Goal: Complete application form

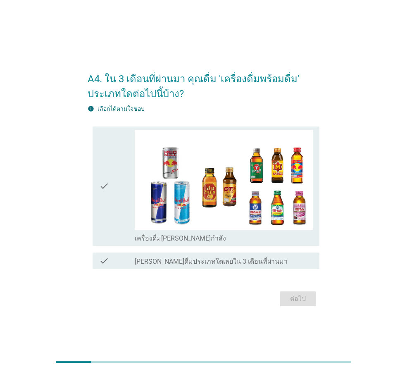
click at [246, 173] on img at bounding box center [224, 180] width 178 height 100
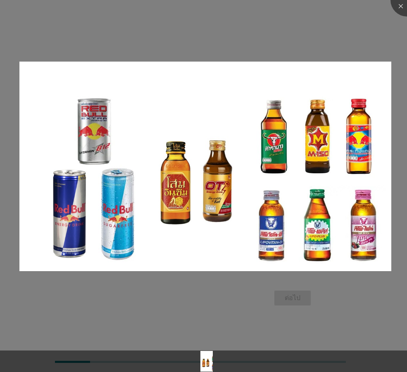
click at [240, 292] on div at bounding box center [203, 186] width 407 height 372
click at [96, 42] on div at bounding box center [203, 186] width 407 height 372
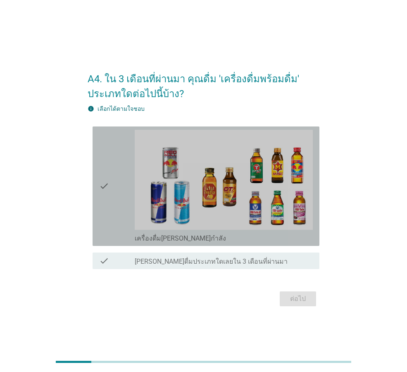
click at [98, 177] on div "check check_box เครื่องดื่ม[PERSON_NAME]กำลัง" at bounding box center [206, 185] width 227 height 119
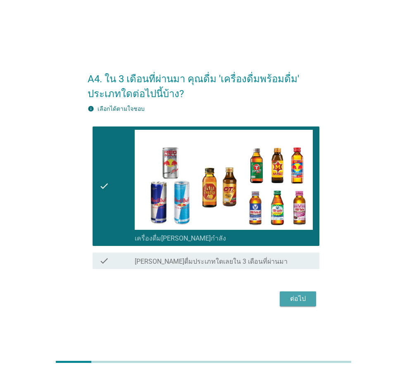
click at [302, 294] on div "ต่อไป" at bounding box center [297, 299] width 23 height 10
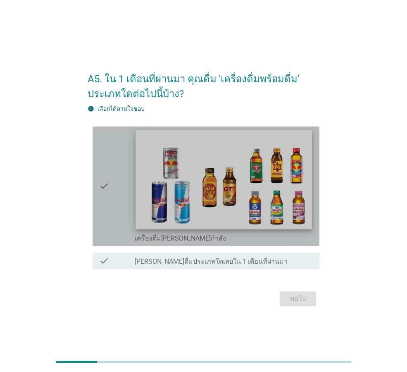
click at [201, 200] on img at bounding box center [223, 179] width 176 height 99
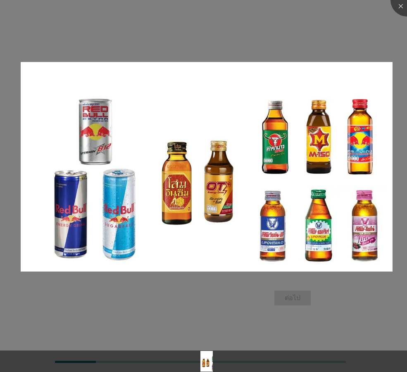
click at [186, 202] on img at bounding box center [207, 166] width 372 height 209
click at [256, 344] on div at bounding box center [203, 346] width 407 height 7
click at [360, 34] on div at bounding box center [203, 186] width 407 height 372
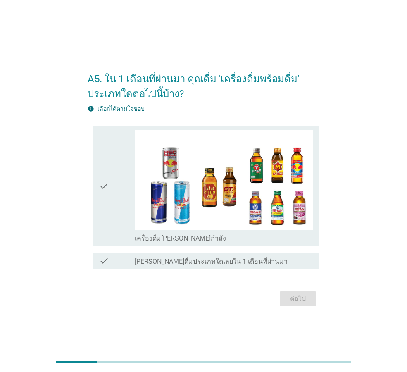
click at [106, 143] on icon "check" at bounding box center [104, 186] width 10 height 113
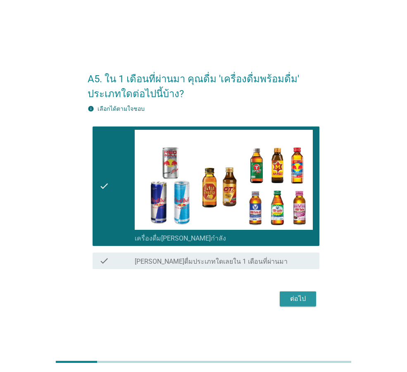
drag, startPoint x: 288, startPoint y: 297, endPoint x: 341, endPoint y: 288, distance: 53.6
click at [336, 289] on div "A5. ใน 1 เดือนที่ผ่านมา คุณดื่ม 'เครื่องดื่มพร้อมดื่ม' ประเภทใดต่อไปนี้บ้าง? in…" at bounding box center [203, 186] width 367 height 259
click at [299, 298] on div "ต่อไป" at bounding box center [297, 299] width 23 height 10
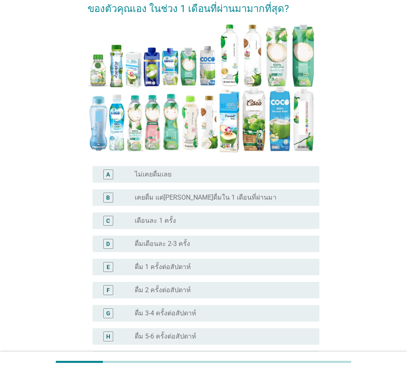
scroll to position [124, 0]
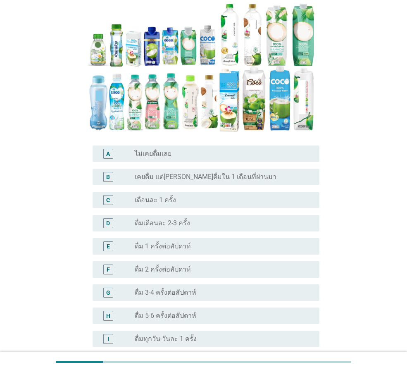
click at [173, 219] on label "ดื่มเดือนละ 2-3 ครั้ง" at bounding box center [162, 223] width 55 height 8
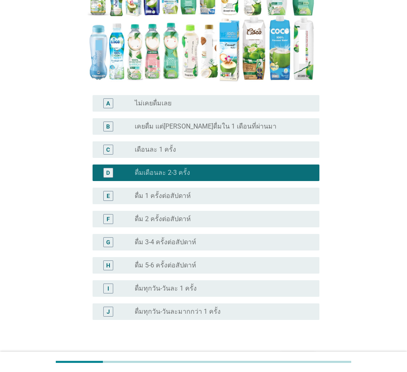
scroll to position [214, 0]
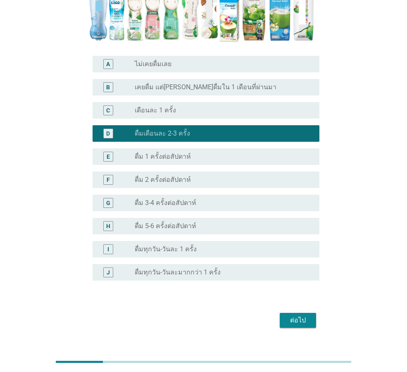
click at [301, 315] on div "ต่อไป" at bounding box center [297, 320] width 23 height 10
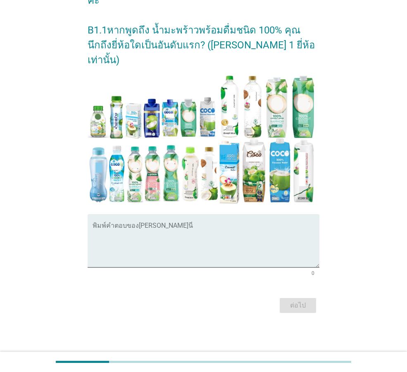
scroll to position [0, 0]
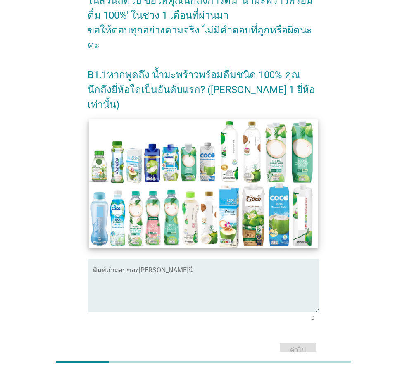
click at [210, 130] on img at bounding box center [203, 183] width 229 height 129
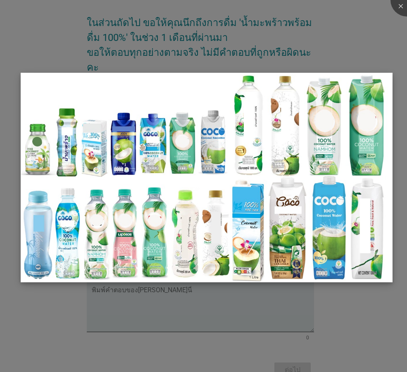
click at [316, 85] on img at bounding box center [207, 177] width 372 height 209
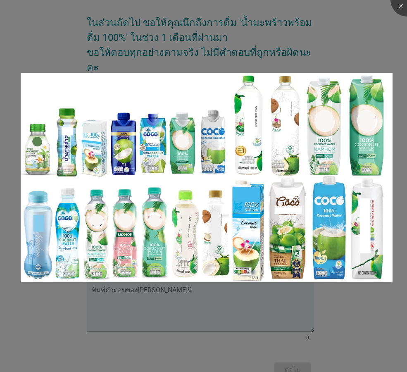
click at [345, 61] on div at bounding box center [203, 186] width 407 height 372
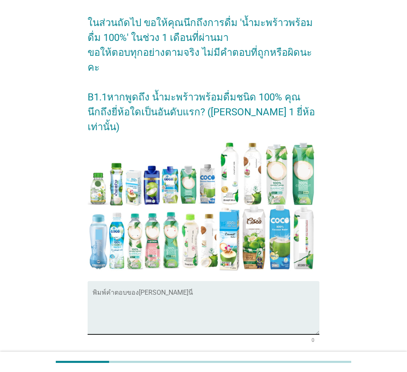
click at [184, 281] on div "พิมพ์คำตอบของ[PERSON_NAME]นี่" at bounding box center [206, 307] width 227 height 53
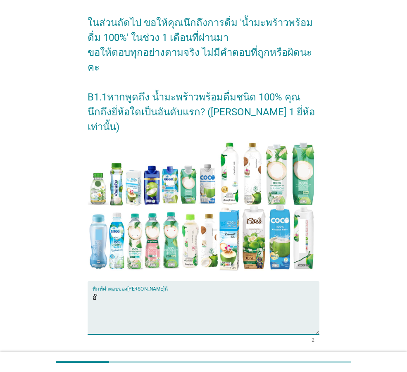
type textarea "ฮ"
type textarea "อีฟ"
drag, startPoint x: 286, startPoint y: 326, endPoint x: 309, endPoint y: 321, distance: 23.4
click at [290, 365] on button "ต่อไป" at bounding box center [298, 372] width 36 height 15
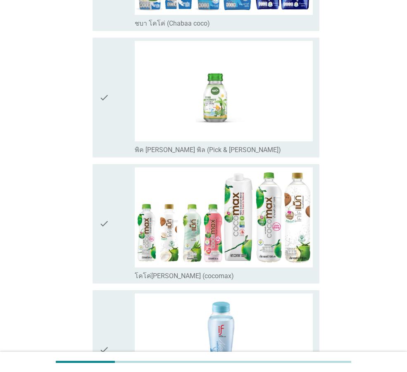
scroll to position [826, 0]
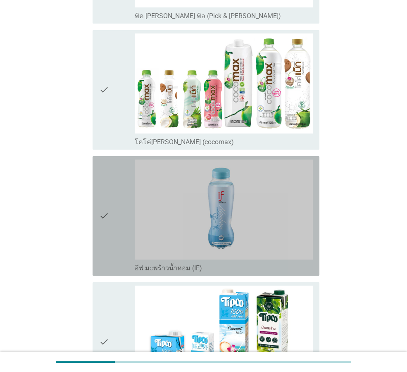
click at [122, 214] on div "check" at bounding box center [117, 215] width 36 height 113
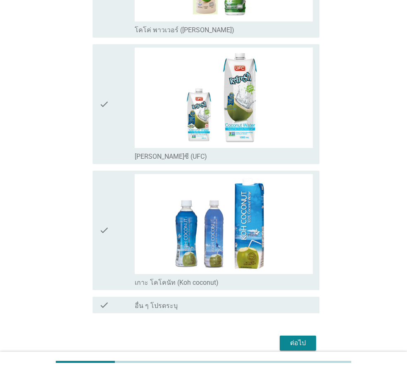
scroll to position [1479, 0]
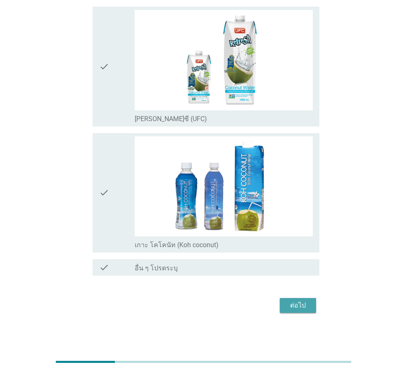
click at [292, 307] on div "ต่อไป" at bounding box center [297, 305] width 23 height 10
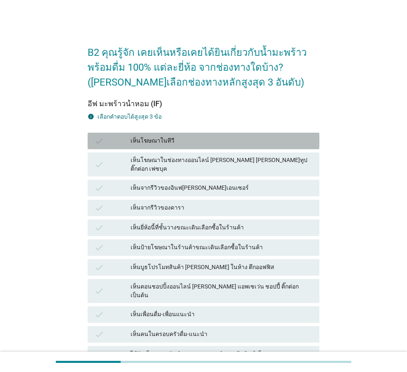
click at [244, 143] on div "เห็นโฆษณาในทีวี" at bounding box center [222, 141] width 182 height 10
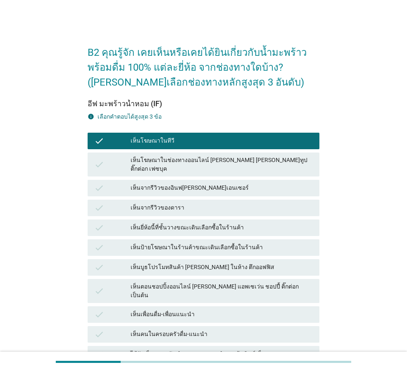
drag, startPoint x: 237, startPoint y: 240, endPoint x: 237, endPoint y: 245, distance: 5.0
click at [237, 242] on div "เห็นป้ายโฆษณาในร้านค้าขณะเดินเลือกซื้อในร้านค้า" at bounding box center [222, 247] width 182 height 10
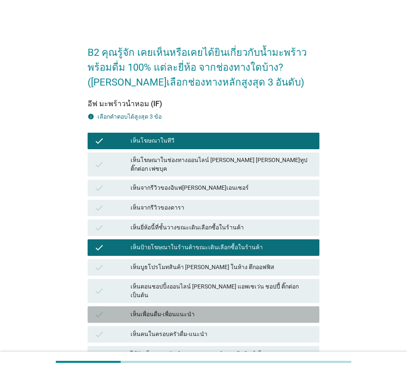
click at [213, 309] on div "เห็นเพื่อนดื่ม-เพื่อนแนะนำ" at bounding box center [222, 314] width 182 height 10
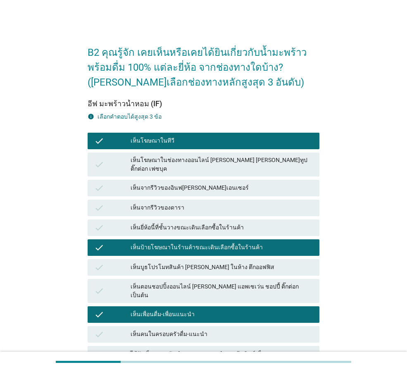
scroll to position [124, 0]
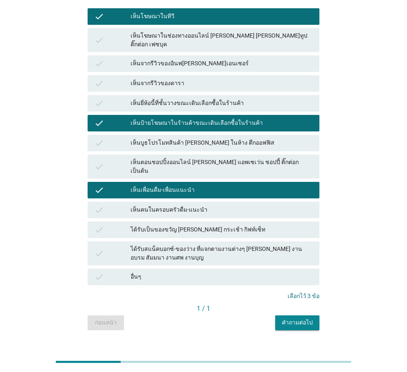
click at [207, 225] on div "ได้รับเป็นของขวัญ [PERSON_NAME] กระเช้า กิฟท์เซ็ท" at bounding box center [222, 230] width 182 height 10
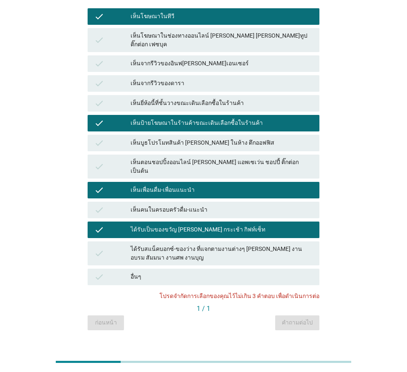
click at [180, 225] on div "ได้รับเป็นของขวัญ [PERSON_NAME] กระเช้า กิฟท์เซ็ท" at bounding box center [222, 230] width 182 height 10
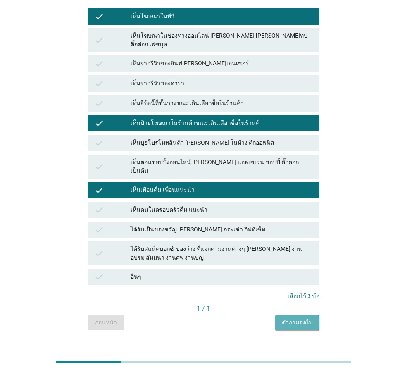
drag, startPoint x: 294, startPoint y: 304, endPoint x: 310, endPoint y: 275, distance: 33.7
click at [295, 315] on button "คำถามต่อไป" at bounding box center [297, 322] width 44 height 15
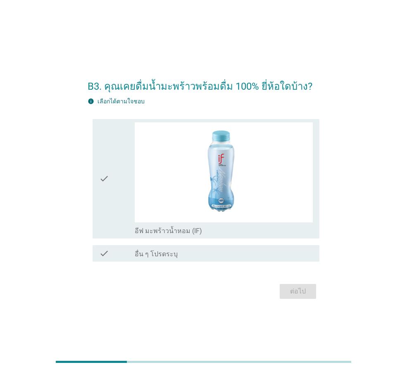
drag, startPoint x: 123, startPoint y: 159, endPoint x: 123, endPoint y: 155, distance: 4.6
click at [123, 157] on div "check" at bounding box center [117, 178] width 36 height 113
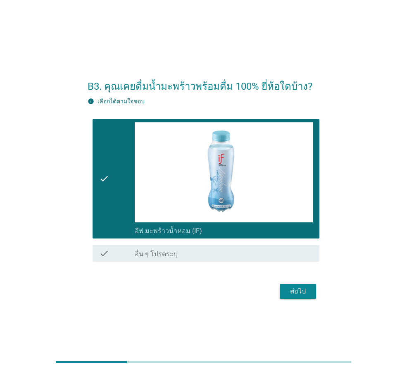
click at [296, 287] on div "ต่อไป" at bounding box center [297, 291] width 23 height 10
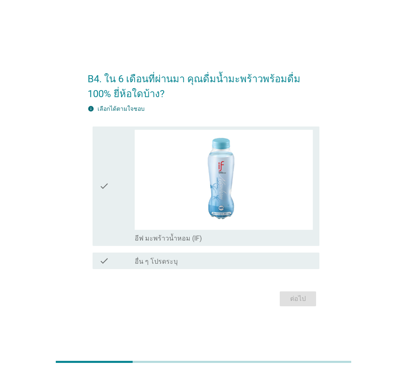
click at [105, 205] on icon "check" at bounding box center [104, 186] width 10 height 113
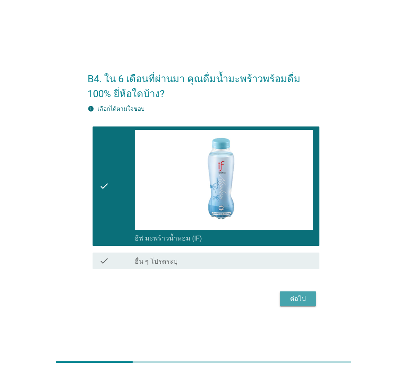
click at [303, 301] on div "ต่อไป" at bounding box center [297, 299] width 23 height 10
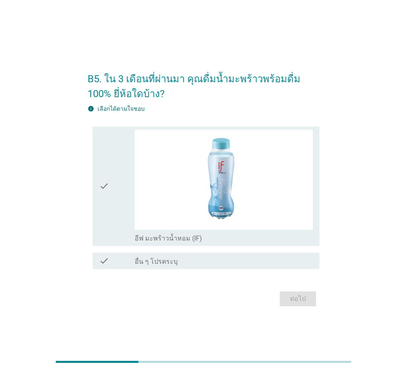
click at [133, 179] on div "check" at bounding box center [117, 186] width 36 height 113
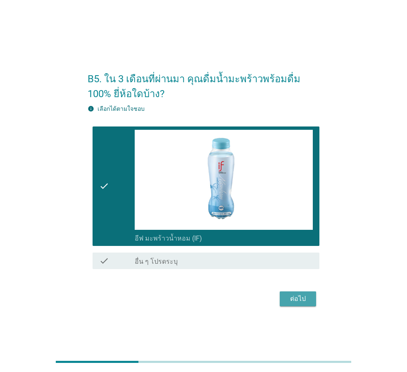
click at [307, 294] on div "ต่อไป" at bounding box center [297, 299] width 23 height 10
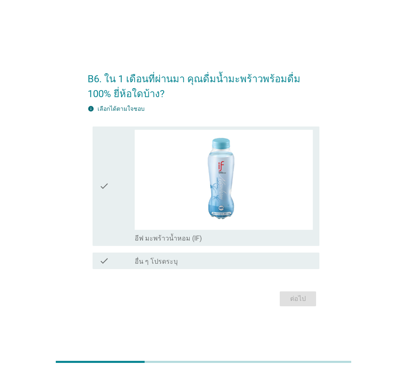
click at [95, 183] on div "check check_box_outline_blank อีฟ มะพร้าวน้ำหอม (IF)" at bounding box center [206, 185] width 227 height 119
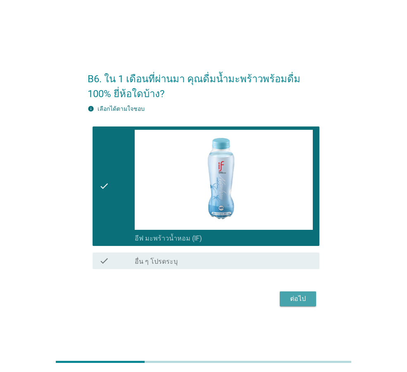
click at [287, 297] on div "ต่อไป" at bounding box center [297, 299] width 23 height 10
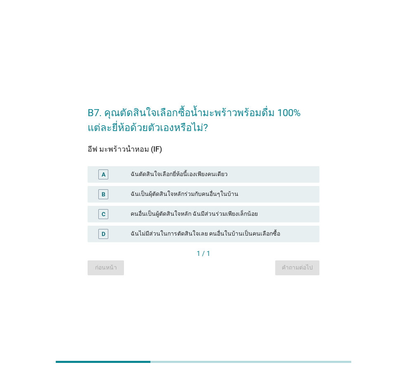
click at [140, 175] on div "ฉันตัดสินใจเลือกยี่ห้อนี้เองเพียงคนเดียว" at bounding box center [222, 174] width 182 height 10
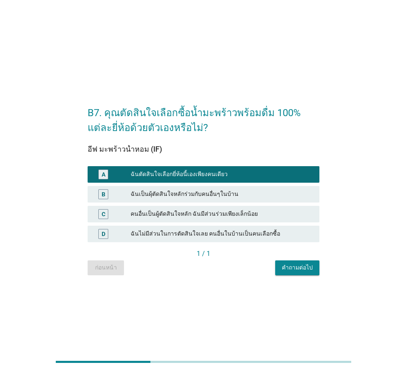
click at [296, 267] on div "คำถามต่อไป" at bounding box center [297, 267] width 31 height 9
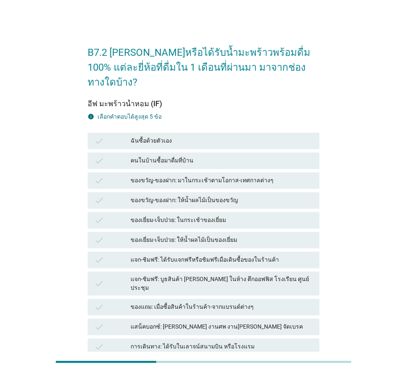
click at [239, 215] on div "ของเยี่ยม-เจ็บป่วย: ในกระเช้าของเยี่ยม" at bounding box center [222, 220] width 182 height 10
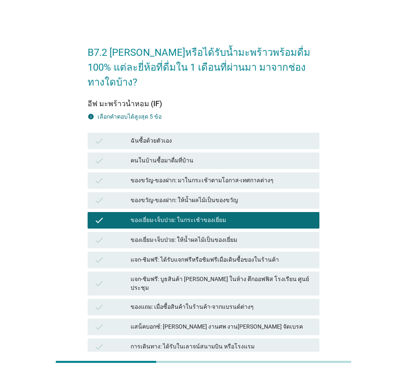
drag, startPoint x: 216, startPoint y: 140, endPoint x: 216, endPoint y: 166, distance: 25.6
click at [216, 152] on div "check คนในบ้านซื้อมาดื่มที่บ้าน" at bounding box center [204, 160] width 232 height 17
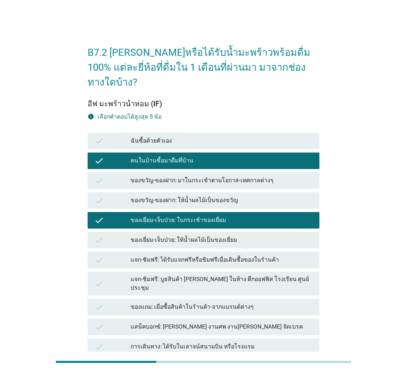
click at [215, 297] on div "check ของแถม: เมื่อซื้อสินค้าในร้านค้า-จากแบรนด์ต่างๆ" at bounding box center [203, 307] width 235 height 20
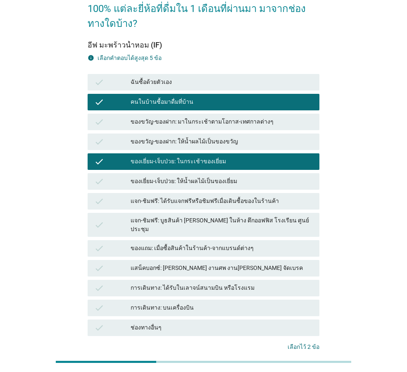
scroll to position [102, 0]
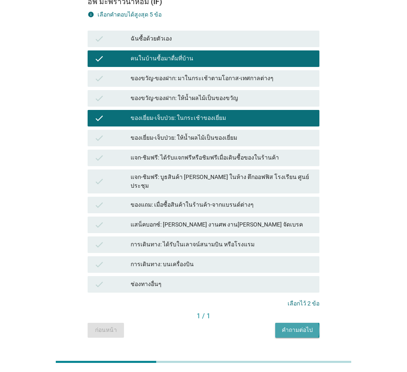
click at [290, 325] on div "คำถามต่อไป" at bounding box center [297, 329] width 31 height 9
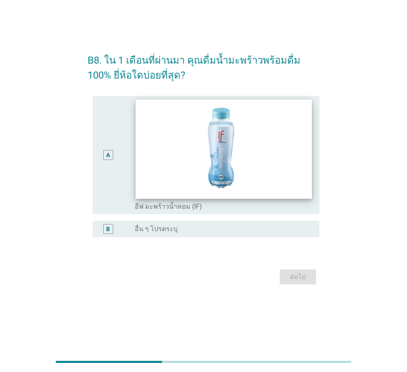
scroll to position [0, 0]
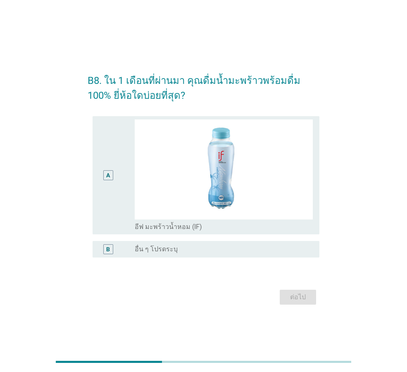
click at [111, 177] on div "A" at bounding box center [108, 175] width 10 height 10
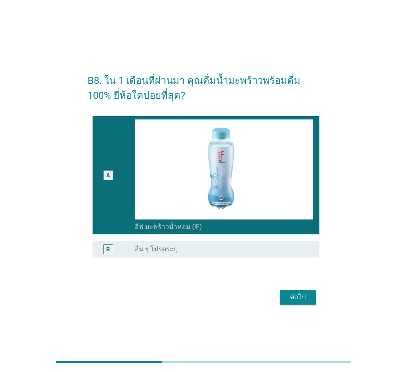
click at [295, 299] on div "ต่อไป" at bounding box center [297, 297] width 23 height 10
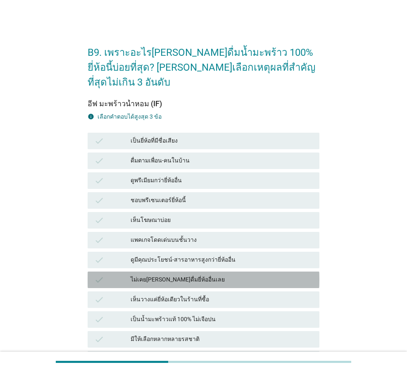
click at [313, 271] on div "check ไม่เคย[PERSON_NAME]ดื่มยี่ห้ออื่นเลย" at bounding box center [204, 279] width 232 height 17
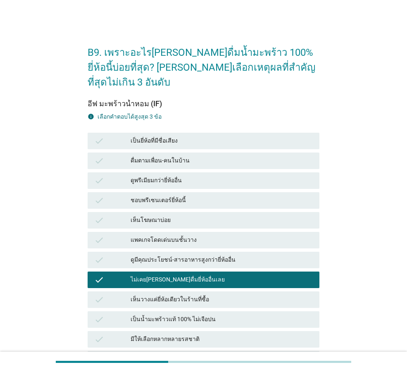
click at [233, 154] on div "check ดื่มตามเพื่อน-คนในบ้าน" at bounding box center [203, 161] width 235 height 20
click at [233, 136] on div "เป็นยี่ห้อที่มีชื่อเสียง" at bounding box center [222, 141] width 182 height 10
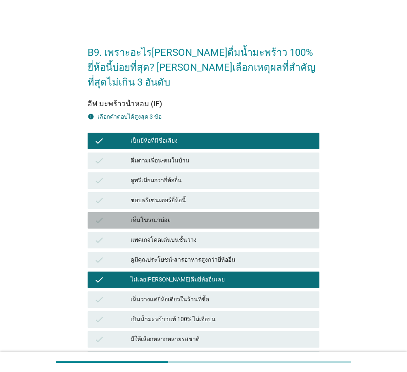
click at [217, 212] on div "check เห็นโฆษณาบ่อย" at bounding box center [204, 220] width 232 height 17
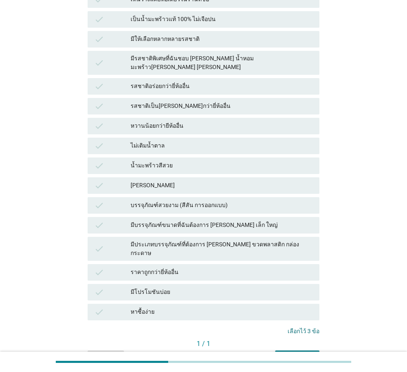
scroll to position [320, 0]
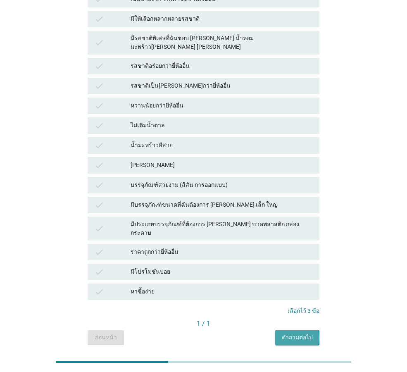
click at [298, 333] on div "คำถามต่อไป" at bounding box center [297, 337] width 31 height 9
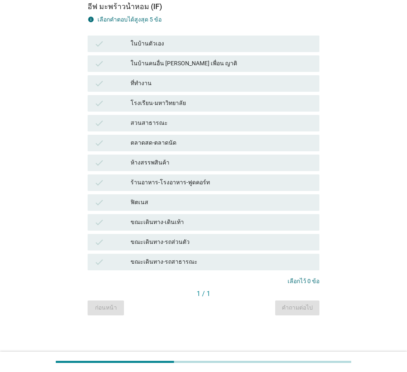
scroll to position [0, 0]
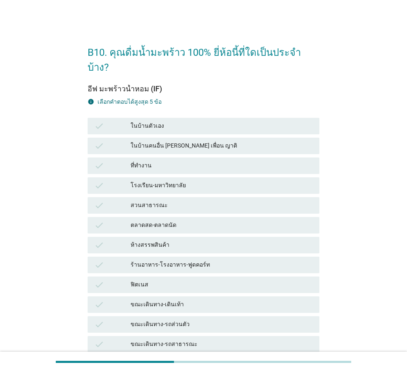
click at [198, 256] on div "check ร้านอาหาร-โรงอาหาร-ฟูดคอร์ท" at bounding box center [204, 264] width 232 height 17
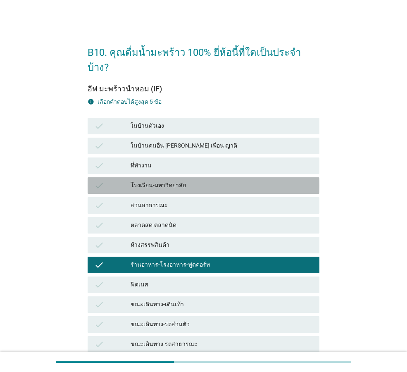
click at [186, 180] on div "โรงเรียน-มหาวิทยาลัย" at bounding box center [222, 185] width 182 height 10
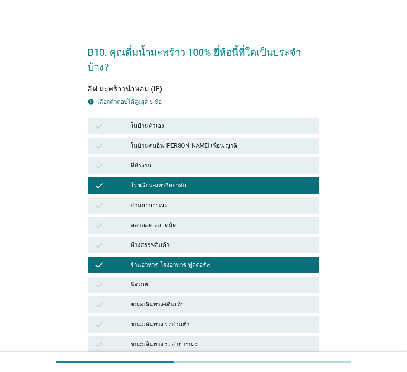
click at [189, 121] on div "ในบ้านตัวเอง" at bounding box center [222, 126] width 182 height 10
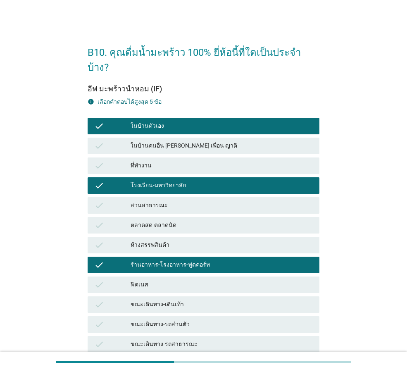
scroll to position [67, 0]
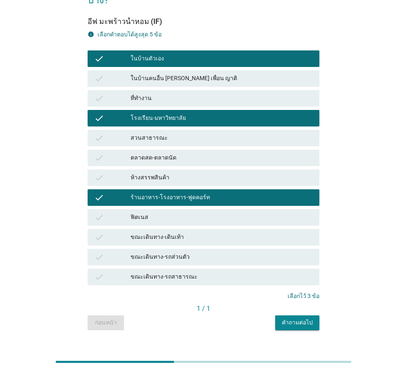
click at [296, 318] on div "คำถามต่อไป" at bounding box center [297, 322] width 31 height 9
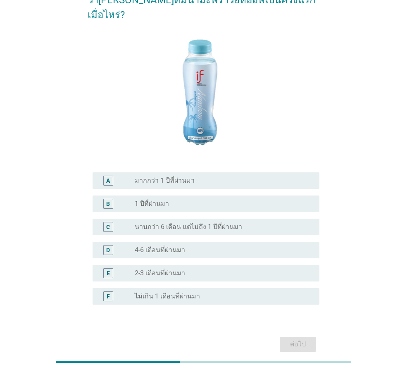
scroll to position [0, 0]
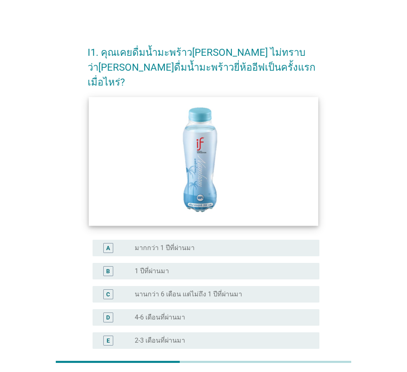
click at [212, 210] on img at bounding box center [203, 161] width 229 height 129
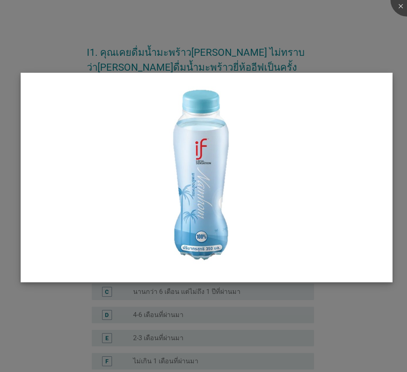
click at [201, 250] on img at bounding box center [207, 177] width 372 height 209
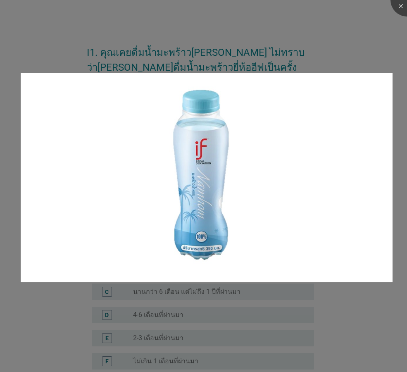
click at [186, 301] on div at bounding box center [203, 186] width 407 height 372
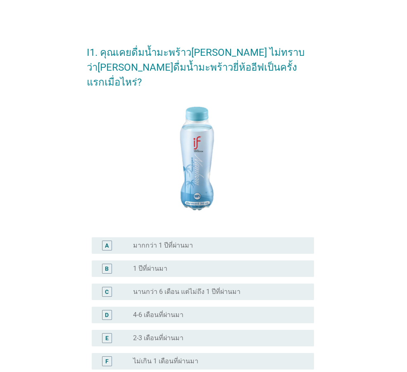
click at [186, 301] on div at bounding box center [203, 186] width 407 height 372
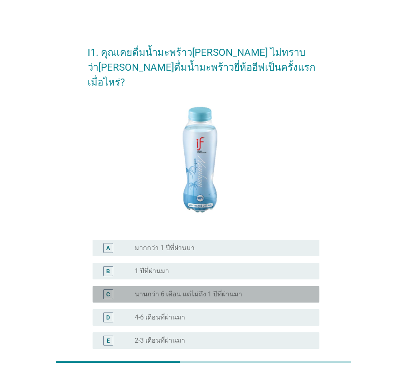
click at [188, 290] on label "นานกว่า 6 เดือน แต่ไม่ถึง 1 ปีที่ผ่านมา" at bounding box center [188, 294] width 107 height 8
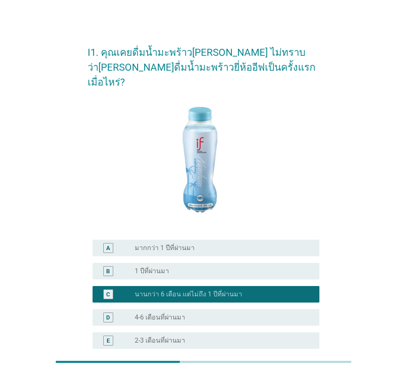
scroll to position [91, 0]
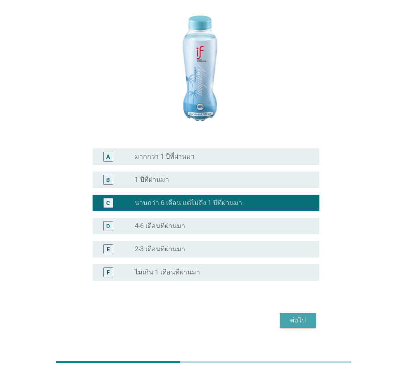
click at [287, 315] on div "ต่อไป" at bounding box center [297, 320] width 23 height 10
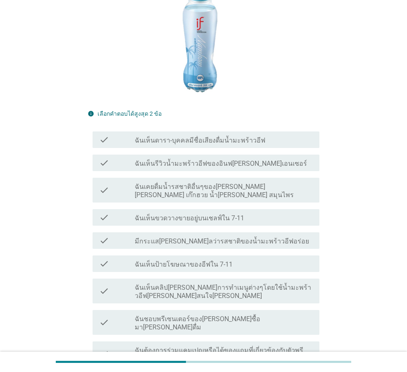
scroll to position [165, 0]
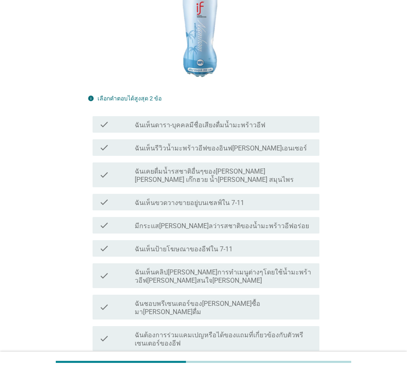
click at [166, 214] on div "check check_box_outline_blank มีกระแส[PERSON_NAME]ลว่ารสชาติของน้ำมะพร้าวอีฟอร่…" at bounding box center [204, 225] width 232 height 23
click at [172, 143] on div "check check_box_outline_blank ฉันเห็นรีวิวน้ำมะพร้าวอีฟของอินฟ[PERSON_NAME]เอนเ…" at bounding box center [204, 147] width 232 height 23
click at [173, 167] on label "ฉันเคยดื่มน้ำรสชาติอื่นๆของ[PERSON_NAME] [PERSON_NAME] เก๊กฮวย น้ำ[PERSON_NAME]…" at bounding box center [224, 175] width 178 height 17
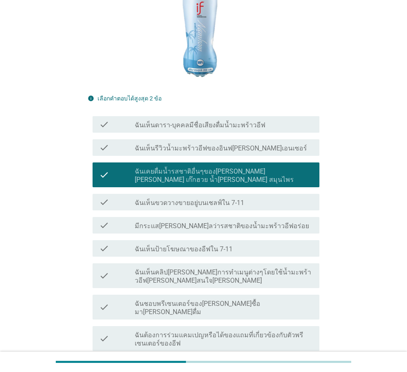
click at [180, 199] on label "ฉันเห็นขวดวางขายอยู่บนเชลฟ์ใน 7-11" at bounding box center [189, 203] width 109 height 8
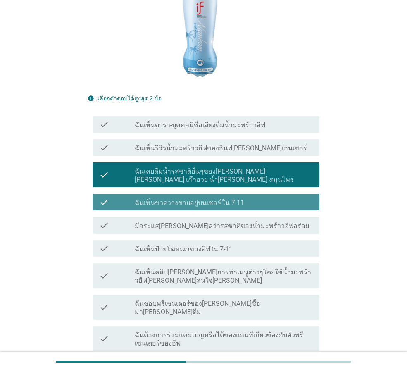
click at [190, 263] on div "check check_box_outline_blank ฉันเห็นคลิป[PERSON_NAME]การทำเมนูต่างๆโดยใช้น้ำมะ…" at bounding box center [206, 275] width 227 height 25
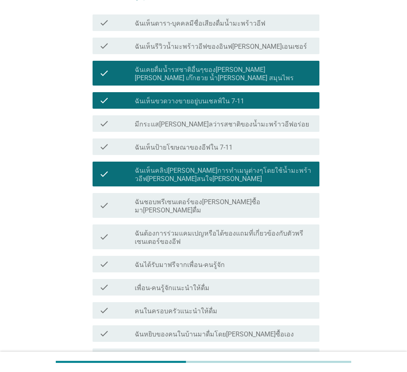
scroll to position [345, 0]
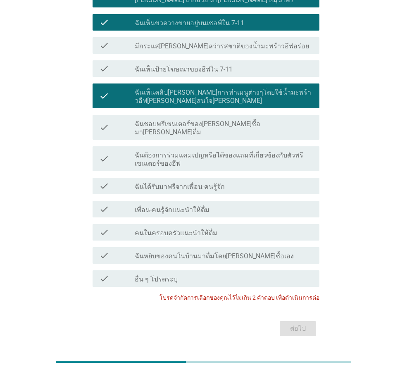
click at [204, 88] on label "ฉันเห็นคลิป[PERSON_NAME]การทำเมนูต่างๆโดยใช้น้ำมะพร้าวอีฟ[PERSON_NAME]สนใจ[PERS…" at bounding box center [224, 96] width 178 height 17
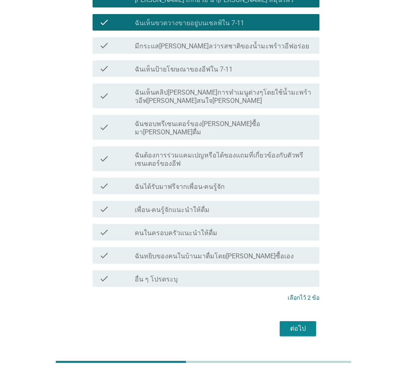
click at [295, 323] on div "ต่อไป" at bounding box center [297, 328] width 23 height 10
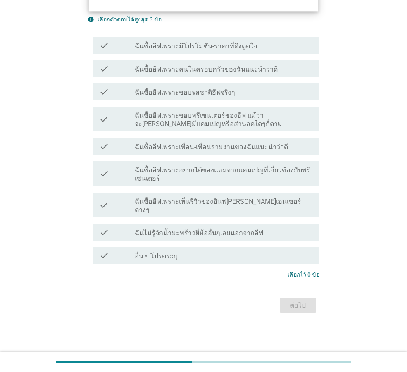
scroll to position [0, 0]
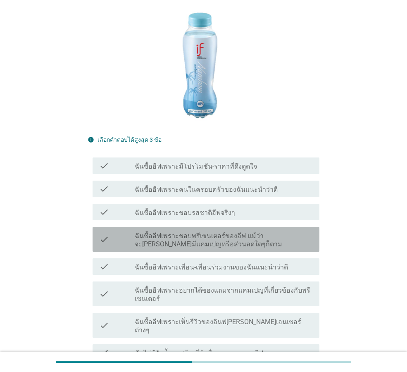
click at [209, 232] on label "ฉันซื้ออีฟเพราะชอบพรีเซนเตอร์ของอีฟ แม้ว่าจะ[PERSON_NAME]มีแคมเปญหรือส่วนลดใดๆก…" at bounding box center [224, 240] width 178 height 17
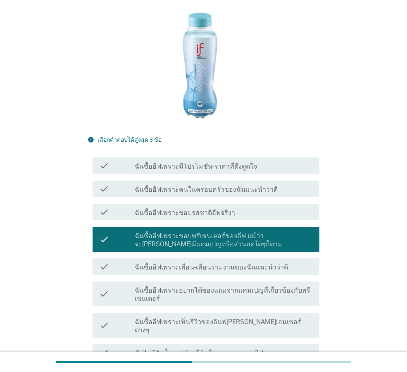
click at [202, 200] on div "check check_box_outline_blank ฉันซื้ออีฟเพราะชอบรสชาติอีฟจริงๆ" at bounding box center [204, 211] width 232 height 23
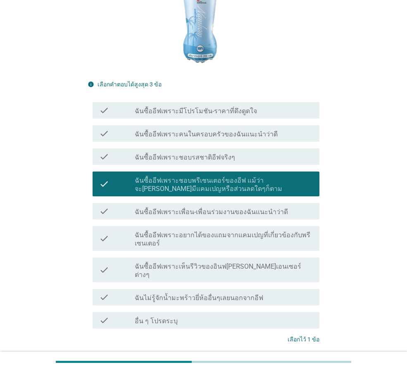
scroll to position [221, 0]
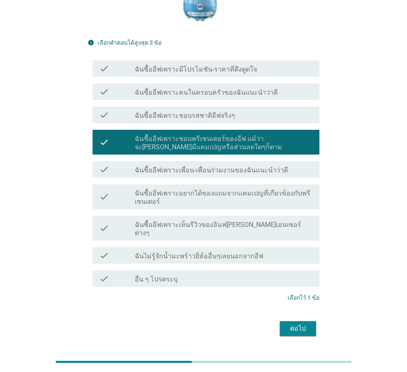
click at [216, 189] on label "ฉันซื้ออีฟเพราะอยากได้ของแถมจากแคมเปญที่เกี่ยวข้องกับพรีเซนเตอร์" at bounding box center [224, 197] width 178 height 17
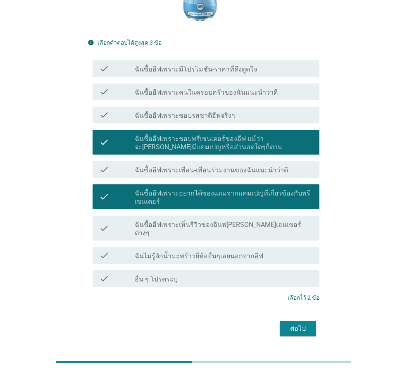
click at [299, 323] on div "ต่อไป" at bounding box center [297, 328] width 23 height 10
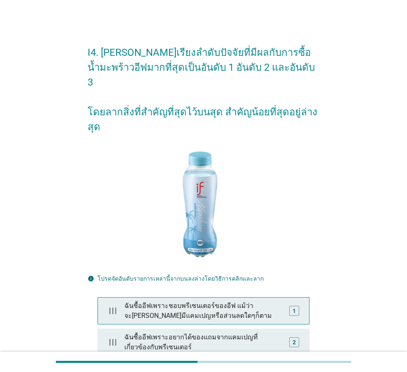
scroll to position [80, 0]
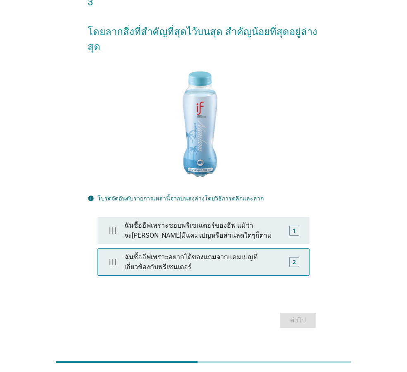
click at [233, 249] on div "ฉันซื้ออีฟเพราะอยากได้ของแถมจากแคมเปญที่เกี่ยวข้องกับพรีเซนเตอร์" at bounding box center [203, 262] width 165 height 26
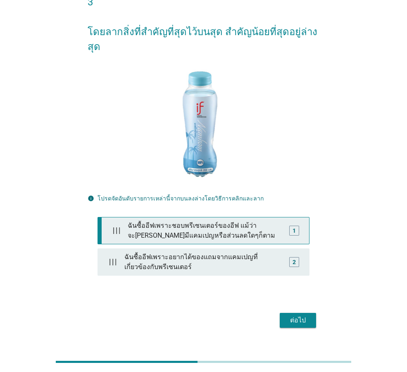
click at [229, 217] on div "ฉันซื้ออีฟเพราะชอบพรีเซนเตอร์ของอีฟ แม้ว่าจะ[PERSON_NAME]มีแคมเปญหรือส่วนลดใดๆก…" at bounding box center [204, 230] width 161 height 26
click at [223, 217] on div "ฉันซื้ออีฟเพราะชอบพรีเซนเตอร์ของอีฟ แม้ว่าจะ[PERSON_NAME]มีแคมเปญหรือส่วนลดใดๆก…" at bounding box center [203, 230] width 165 height 26
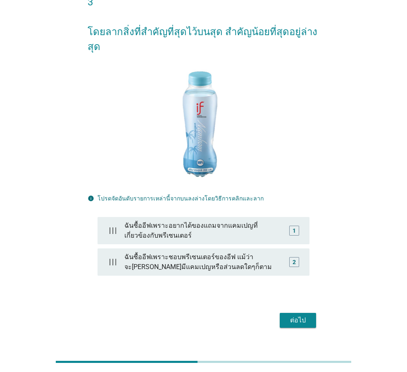
click at [289, 315] on div "ต่อไป" at bounding box center [297, 320] width 23 height 10
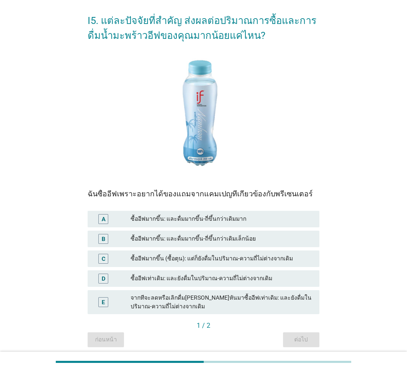
scroll to position [64, 0]
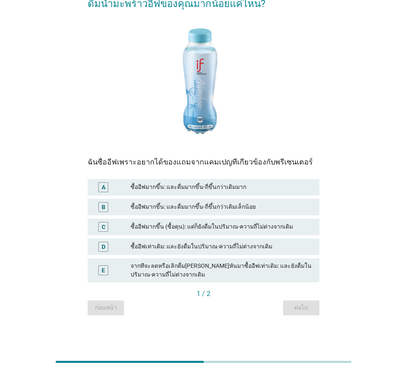
click at [188, 239] on div "D ซื้ออีฟเท่าเดิม: และยังดื่มในปริมาณ-ความถี่ไม่ต่างจากเดิม" at bounding box center [204, 246] width 232 height 17
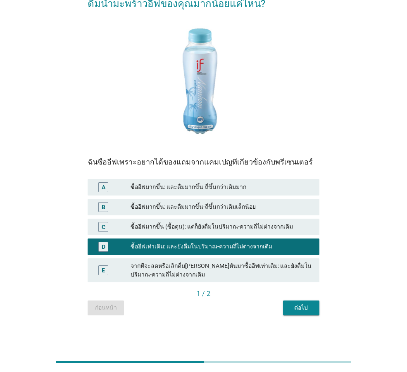
click at [190, 188] on div "ซื้ออีฟมากขึ้น: และดื่มมากขึ้น-ถี่ขึ้นกว่าเดิมมาก" at bounding box center [222, 187] width 182 height 10
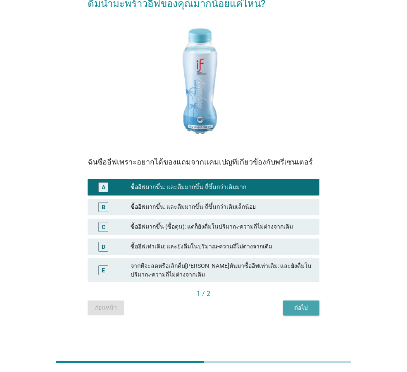
click at [288, 302] on button "ต่อไป" at bounding box center [301, 307] width 36 height 15
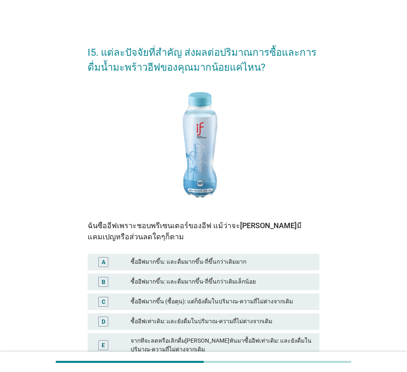
click at [264, 278] on div "ซื้ออีฟมากขึ้น: และดื่มมากขึ้น-ถี่ขึ้นกว่าเดิมเล็กน้อย" at bounding box center [222, 282] width 182 height 10
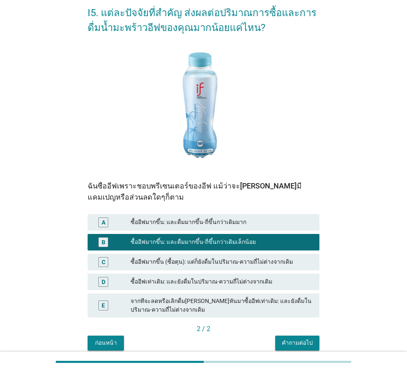
scroll to position [75, 0]
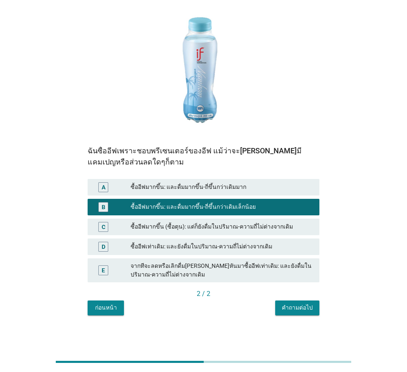
click at [296, 310] on div "คำถามต่อไป" at bounding box center [297, 307] width 31 height 9
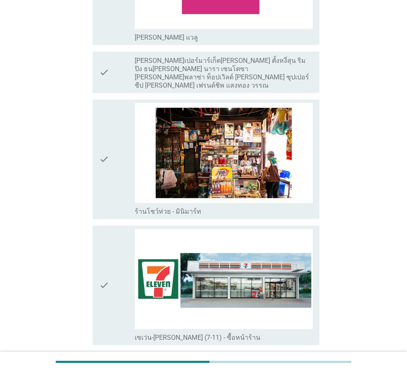
scroll to position [1570, 0]
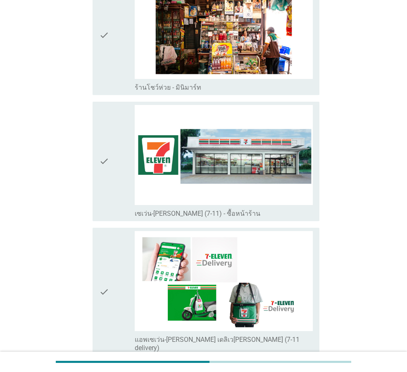
click at [102, 159] on icon "check" at bounding box center [104, 161] width 10 height 113
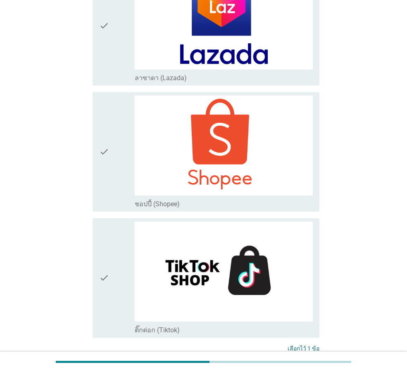
scroll to position [2283, 0]
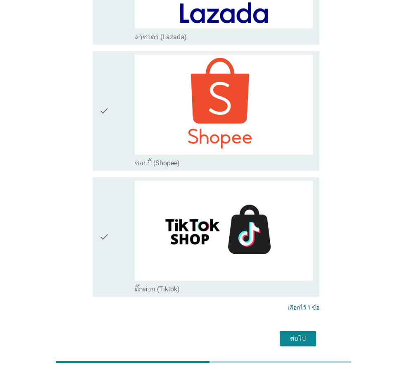
click at [302, 333] on div "ต่อไป" at bounding box center [297, 338] width 23 height 10
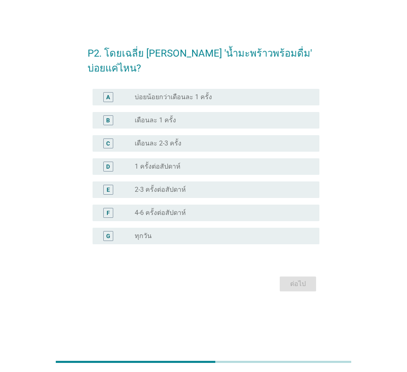
scroll to position [0, 0]
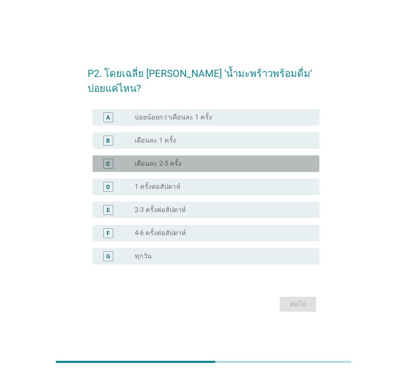
click at [183, 159] on div "radio_button_unchecked เดือนละ 2-3 ครั้ง" at bounding box center [220, 163] width 171 height 8
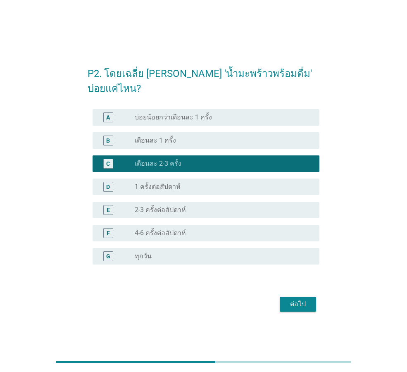
click at [293, 299] on div "ต่อไป" at bounding box center [297, 304] width 23 height 10
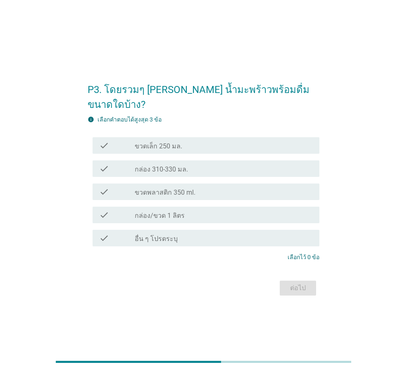
click at [186, 188] on label "ขวดพลาสติก 350 ml." at bounding box center [165, 192] width 61 height 8
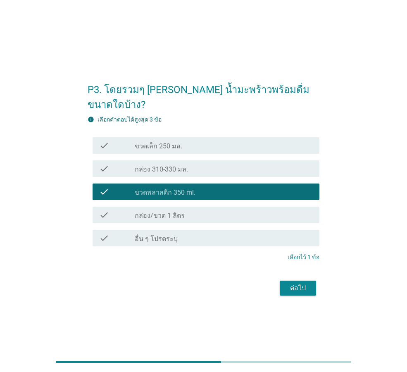
click at [300, 283] on div "ต่อไป" at bounding box center [297, 288] width 23 height 10
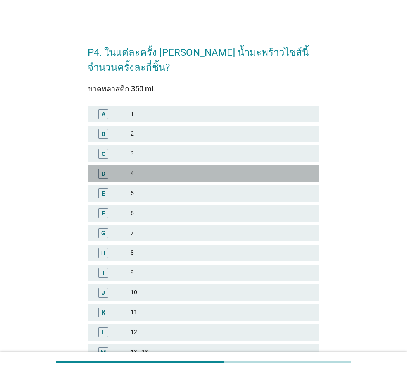
click at [189, 171] on div "4" at bounding box center [222, 174] width 182 height 10
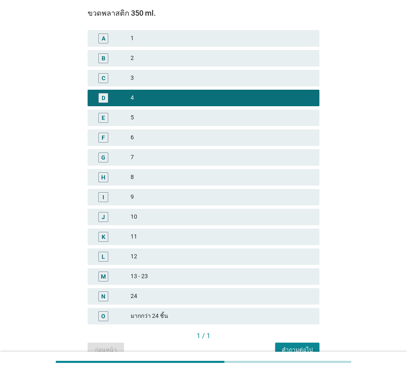
scroll to position [118, 0]
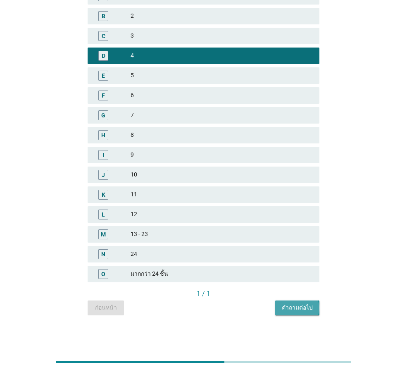
click at [287, 306] on div "คำถามต่อไป" at bounding box center [297, 307] width 31 height 9
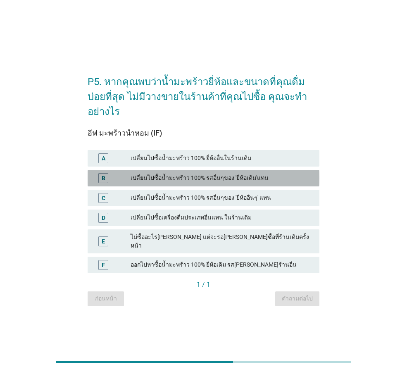
click at [240, 174] on div "เปลี่ยนไปซื้อน้ำมะพร้าว 100% รสอื่นๆของ 'ยี่ห้อเดิม'แทน" at bounding box center [222, 178] width 182 height 10
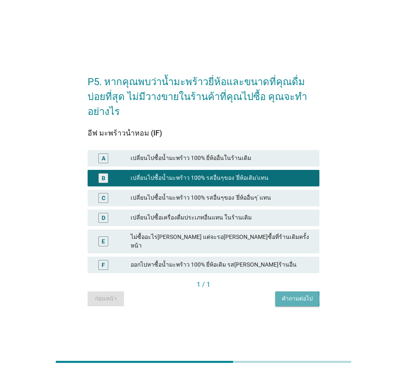
drag, startPoint x: 293, startPoint y: 288, endPoint x: 298, endPoint y: 284, distance: 6.8
click at [293, 294] on div "คำถามต่อไป" at bounding box center [297, 298] width 31 height 9
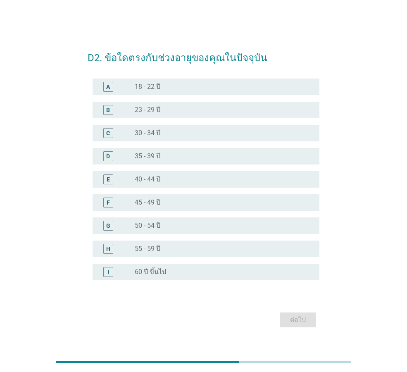
click at [173, 199] on div "radio_button_unchecked 45 - 49 ปี" at bounding box center [220, 202] width 171 height 8
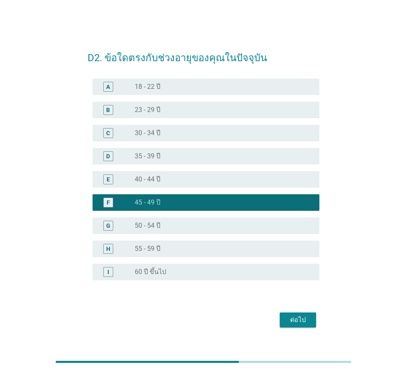
click at [283, 319] on button "ต่อไป" at bounding box center [298, 319] width 36 height 15
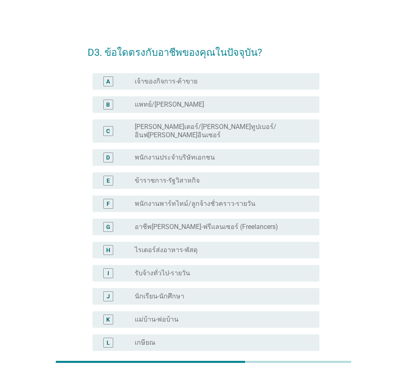
click at [209, 154] on label "พนักงานประจำบริษัทเอกชน" at bounding box center [175, 157] width 80 height 8
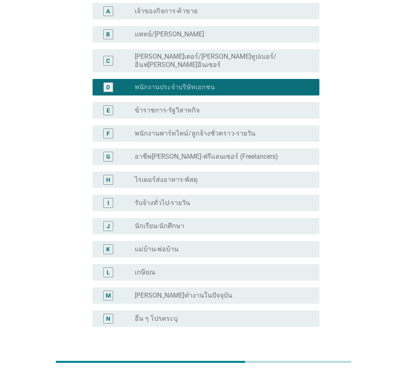
scroll to position [125, 0]
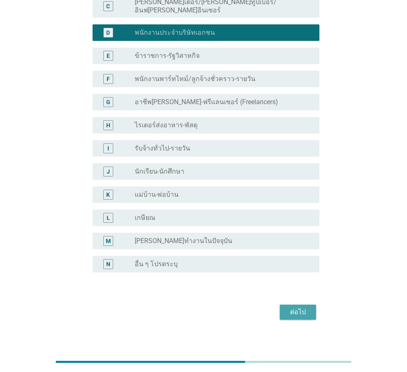
click at [301, 307] on div "ต่อไป" at bounding box center [297, 312] width 23 height 10
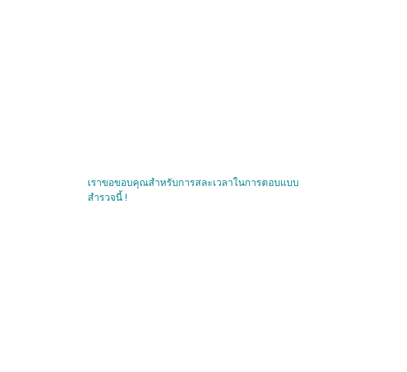
scroll to position [0, 0]
